Goal: Information Seeking & Learning: Understand process/instructions

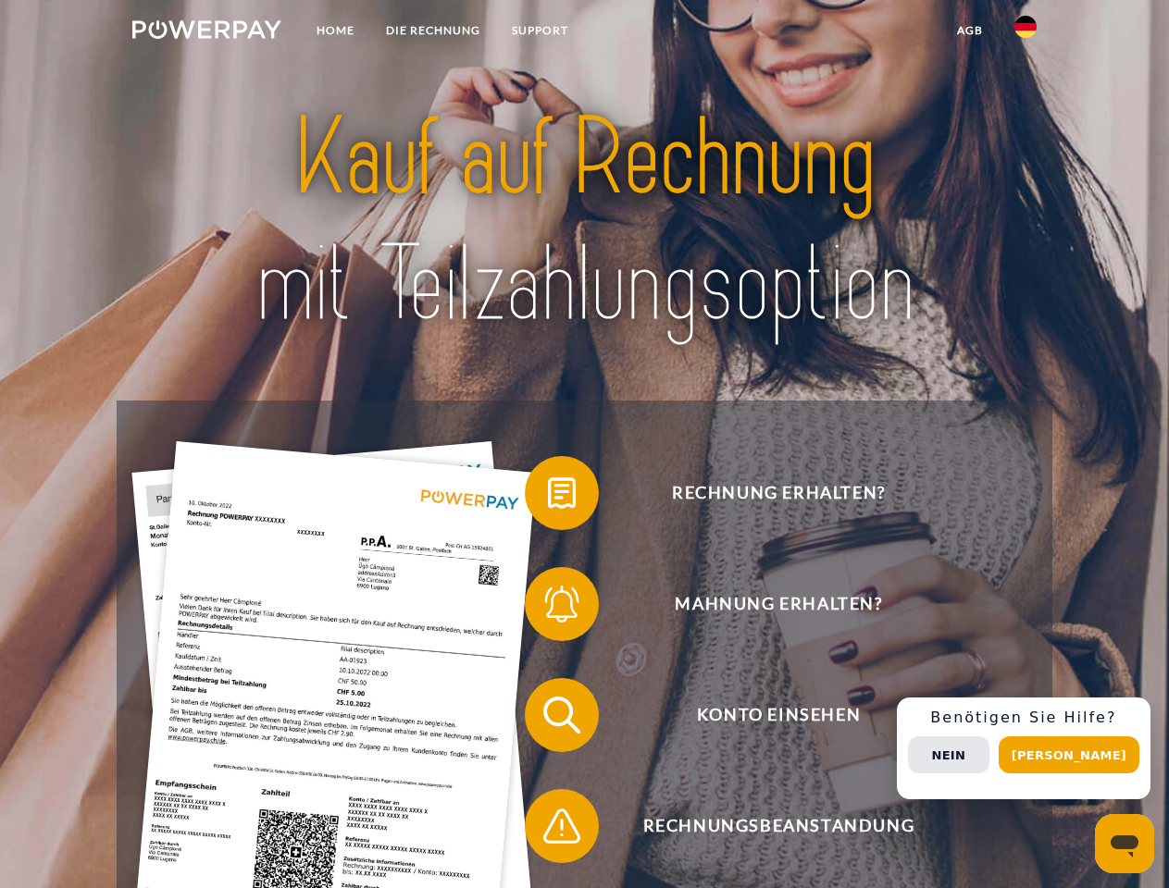
click at [206, 32] on img at bounding box center [206, 29] width 149 height 19
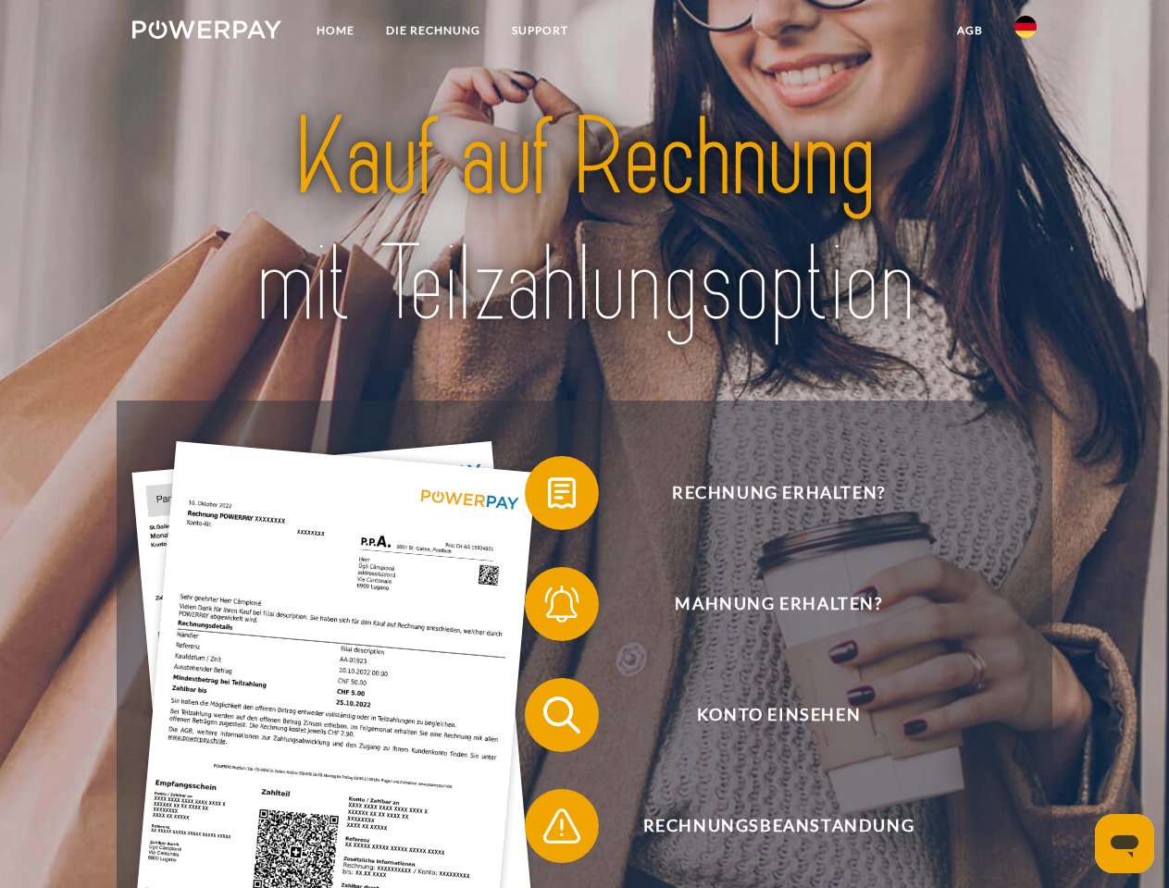
click at [1025, 32] on img at bounding box center [1025, 27] width 22 height 22
click at [969, 31] on link "agb" at bounding box center [969, 30] width 57 height 33
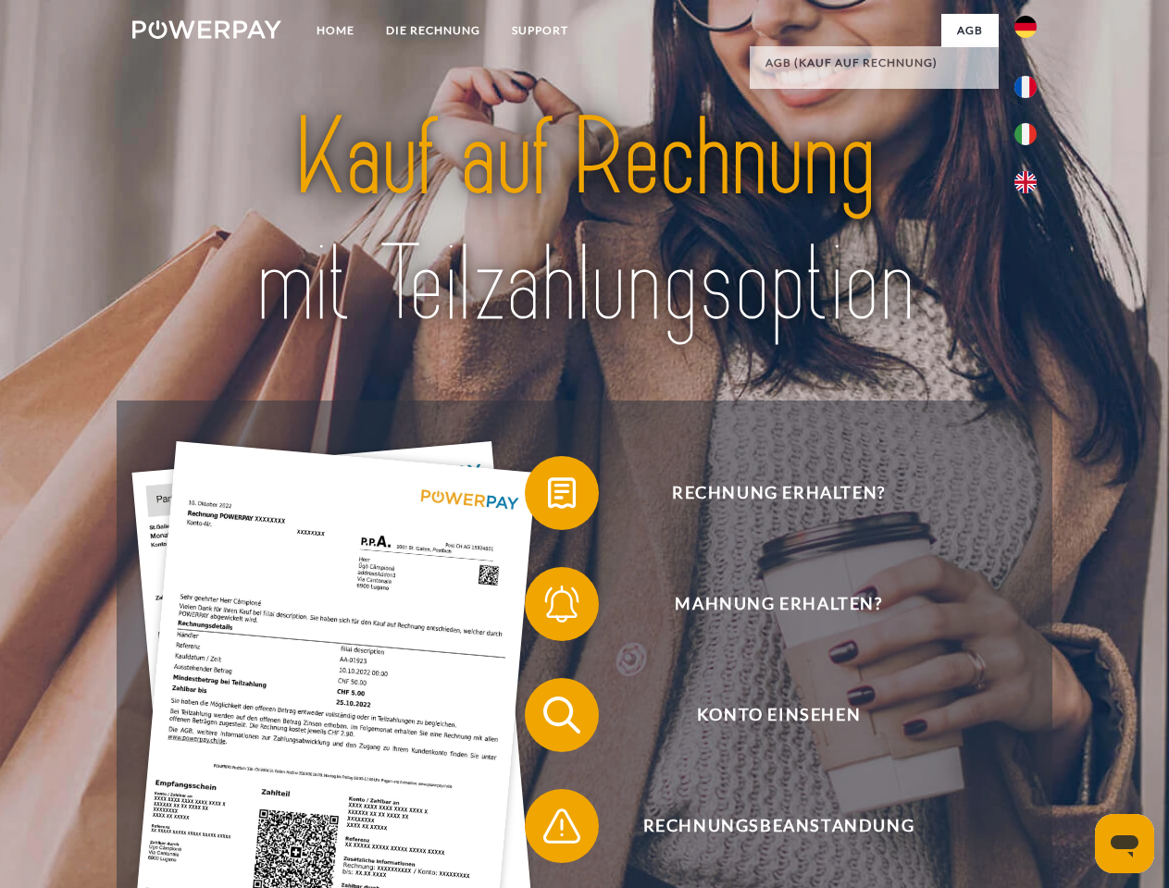
click at [548, 497] on span at bounding box center [534, 493] width 93 height 93
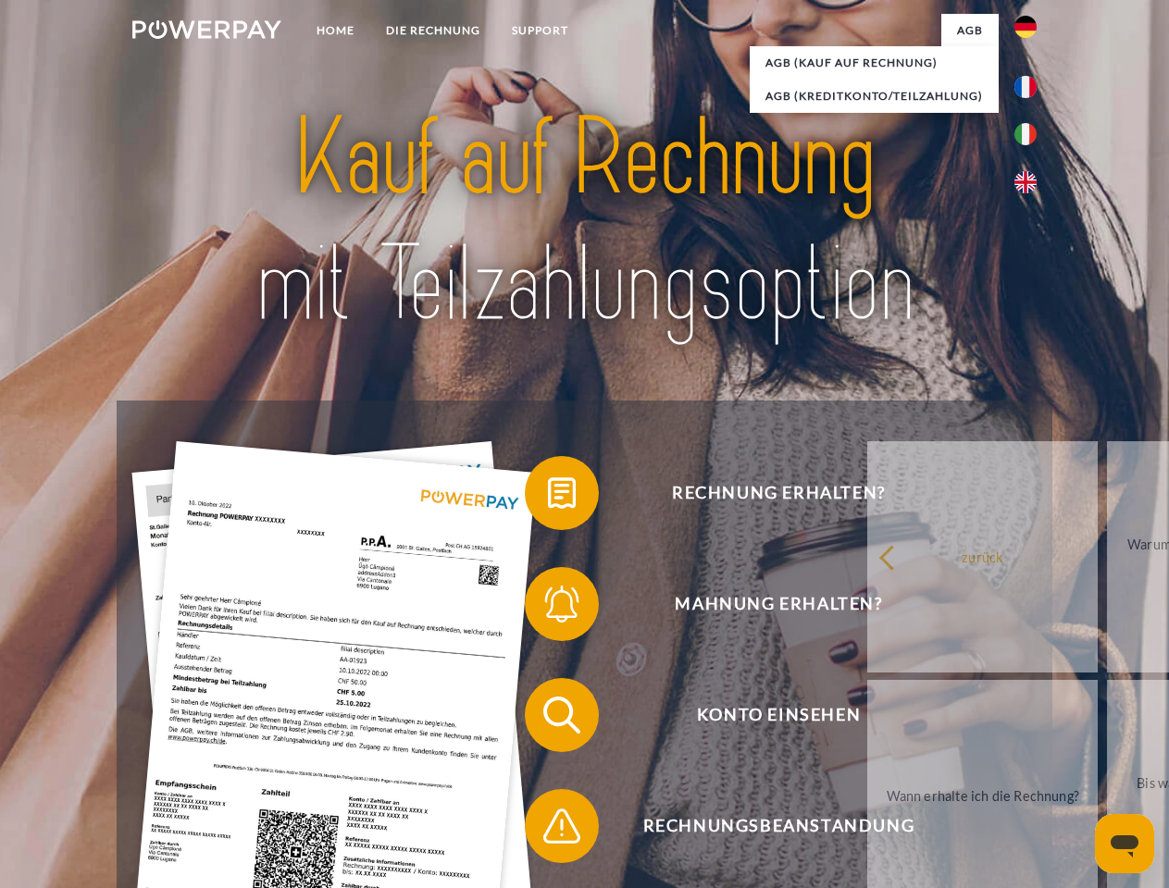
click at [548, 608] on span at bounding box center [534, 604] width 93 height 93
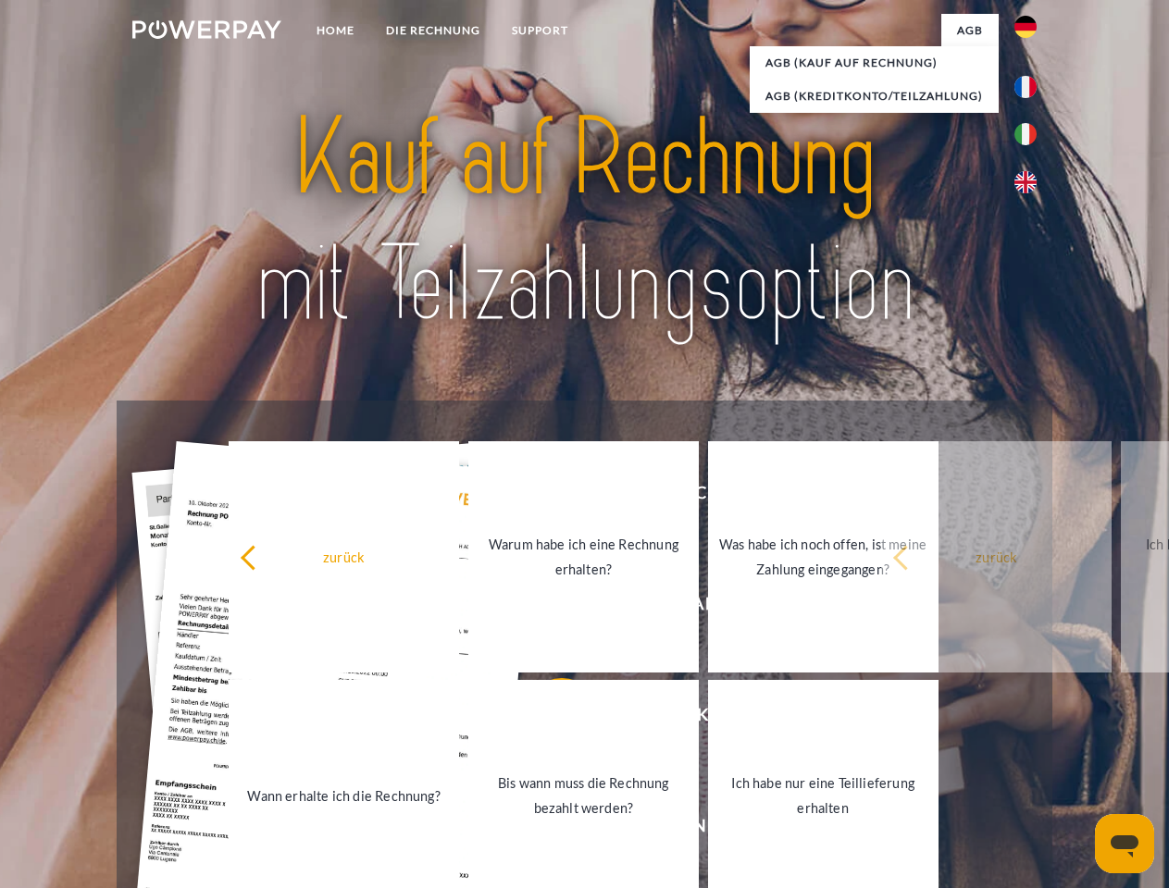
click at [548, 719] on link "Bis wann muss die Rechnung bezahlt werden?" at bounding box center [583, 795] width 230 height 231
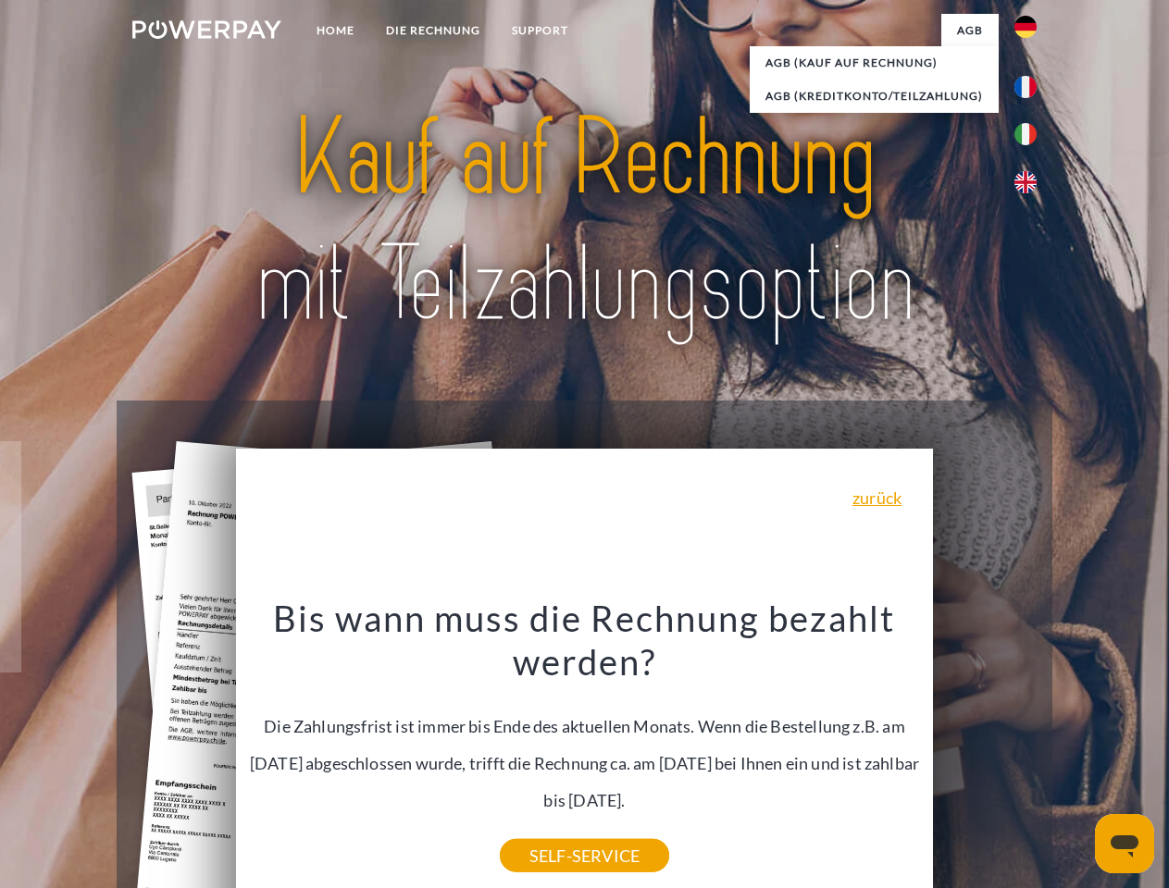
click at [1030, 749] on div "Rechnung erhalten? Mahnung erhalten? Konto einsehen" at bounding box center [584, 771] width 935 height 740
click at [984, 752] on span "Konto einsehen" at bounding box center [777, 715] width 453 height 74
click at [1075, 755] on header "Home DIE RECHNUNG SUPPORT" at bounding box center [584, 639] width 1169 height 1278
